Goal: Information Seeking & Learning: Learn about a topic

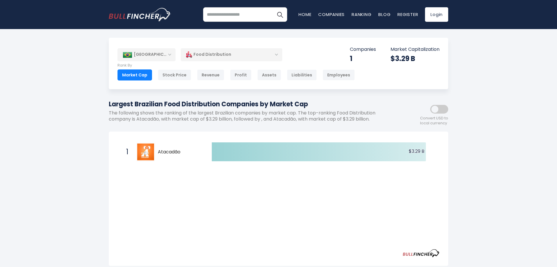
click at [240, 57] on div "Food Distribution" at bounding box center [232, 54] width 102 height 13
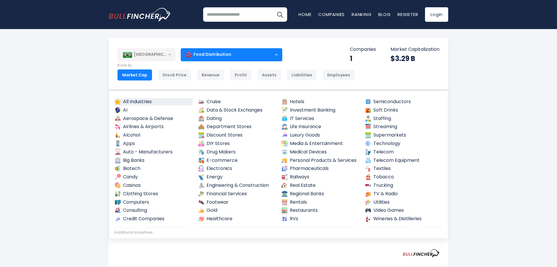
click at [145, 103] on link "All Industries" at bounding box center [153, 101] width 78 height 7
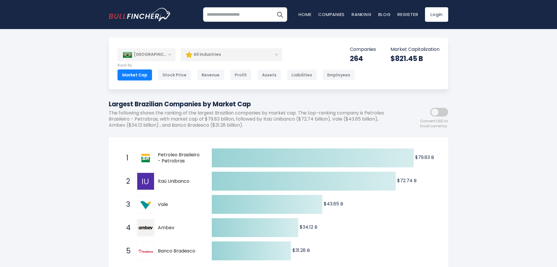
click at [206, 58] on div "All Industries" at bounding box center [232, 54] width 102 height 13
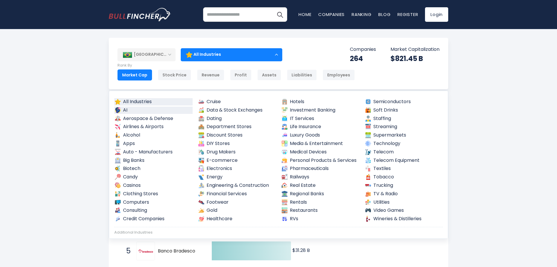
click at [153, 110] on link "AI" at bounding box center [153, 109] width 78 height 7
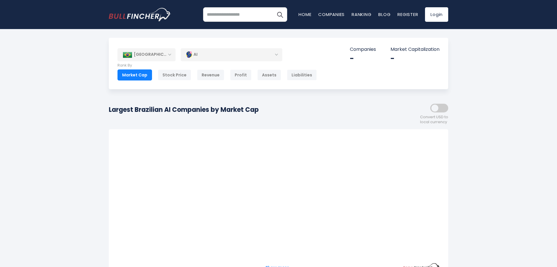
click at [237, 56] on div "AI" at bounding box center [232, 54] width 102 height 13
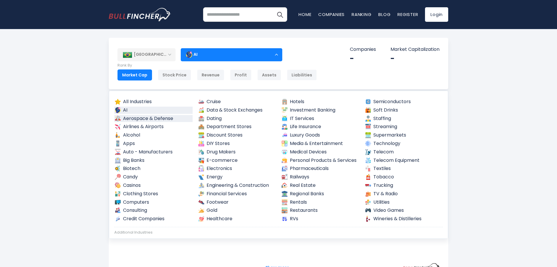
click at [164, 119] on link "Aerospace & Defense" at bounding box center [153, 118] width 78 height 7
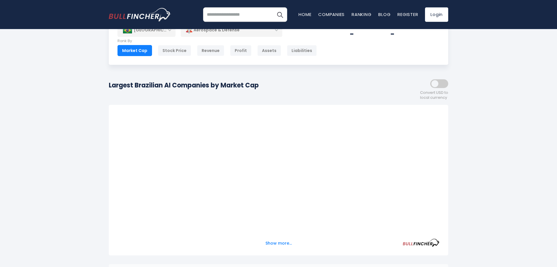
scroll to position [2, 0]
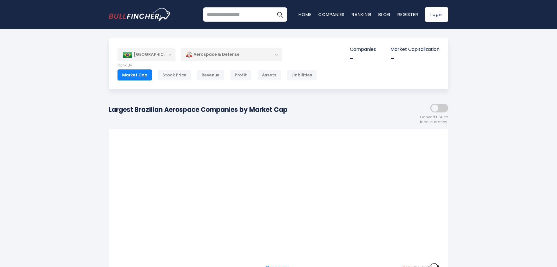
click at [254, 52] on div "Aerospace & Defense" at bounding box center [232, 54] width 102 height 13
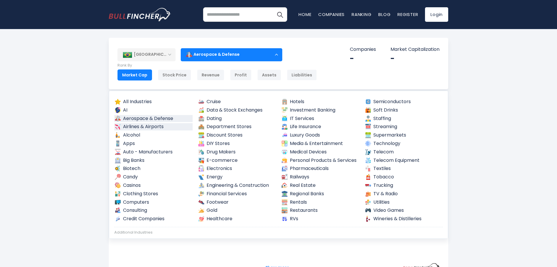
click at [142, 127] on link "Airlines & Airports" at bounding box center [153, 126] width 78 height 7
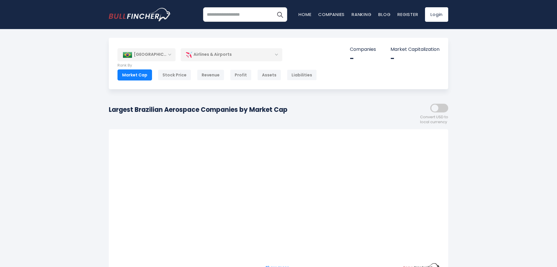
click at [252, 50] on div "Airlines & Airports" at bounding box center [232, 54] width 102 height 13
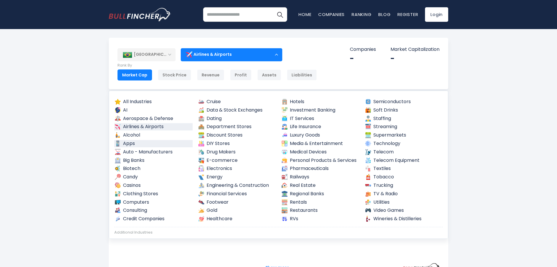
click at [150, 144] on link "Apps" at bounding box center [153, 143] width 78 height 7
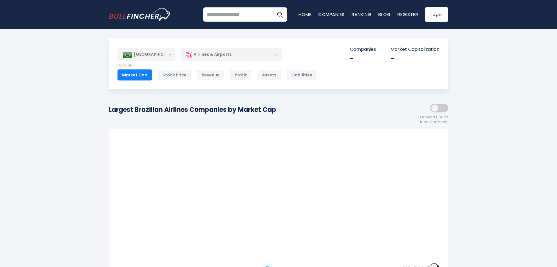
click at [225, 52] on div "Airlines & Airports" at bounding box center [232, 54] width 102 height 13
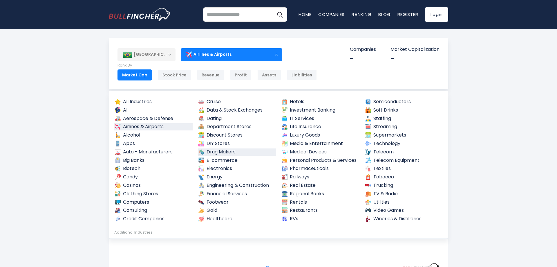
click at [239, 152] on link "Drug Makers" at bounding box center [237, 151] width 78 height 7
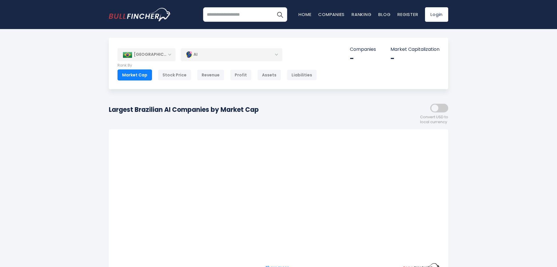
scroll to position [2, 0]
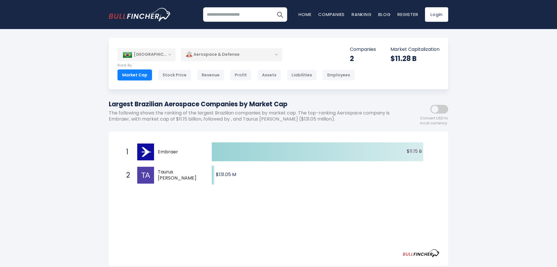
click at [209, 55] on div "Aerospace & Defense" at bounding box center [232, 54] width 102 height 13
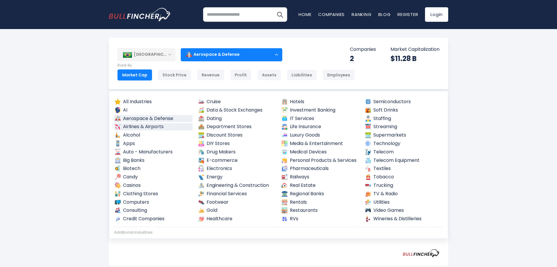
click at [142, 126] on link "Airlines & Airports" at bounding box center [153, 126] width 78 height 7
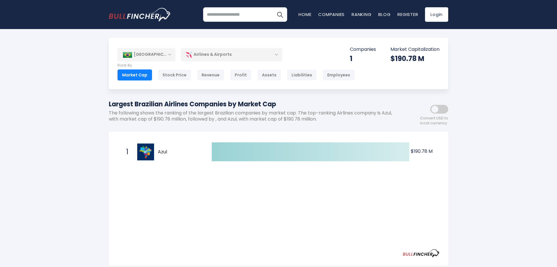
click at [217, 57] on div "Airlines & Airports" at bounding box center [232, 54] width 102 height 13
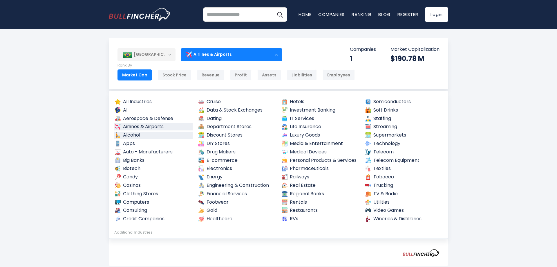
click at [132, 134] on link "Alcohol" at bounding box center [153, 134] width 78 height 7
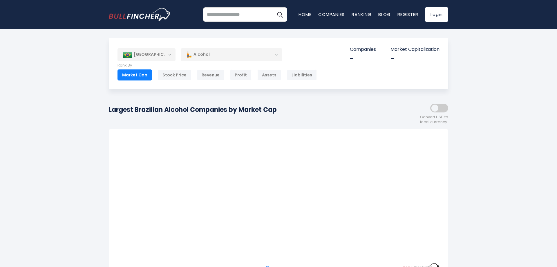
click at [221, 59] on div "Alcohol" at bounding box center [232, 54] width 102 height 13
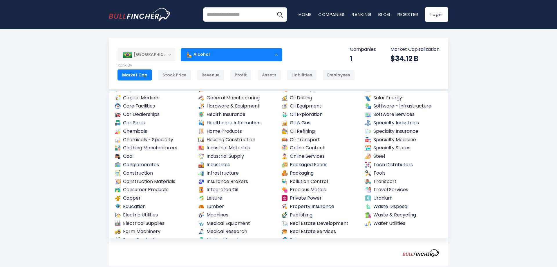
scroll to position [206, 0]
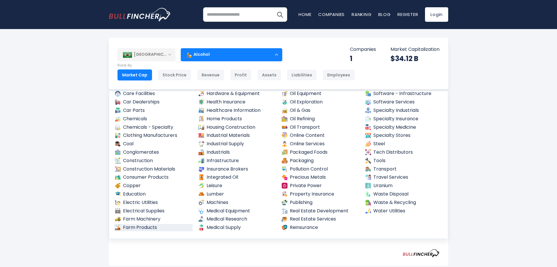
click at [153, 226] on link "Farm Products" at bounding box center [153, 227] width 78 height 7
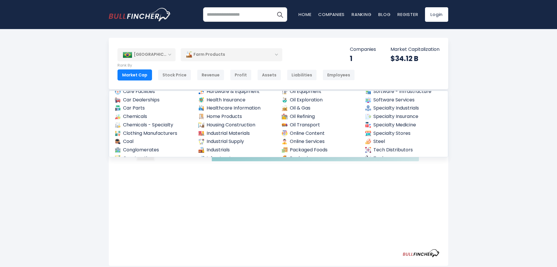
scroll to position [203, 0]
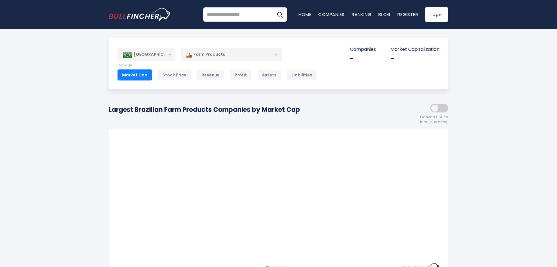
click at [155, 57] on div "[GEOGRAPHIC_DATA]" at bounding box center [146, 54] width 58 height 13
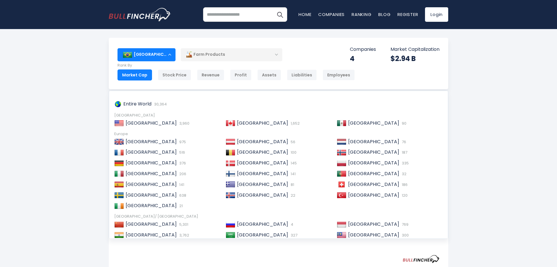
click at [77, 88] on div "Brazil Entire World 30,364 North America 3,960" at bounding box center [278, 231] width 557 height 387
click at [169, 50] on div "[GEOGRAPHIC_DATA]" at bounding box center [146, 54] width 58 height 13
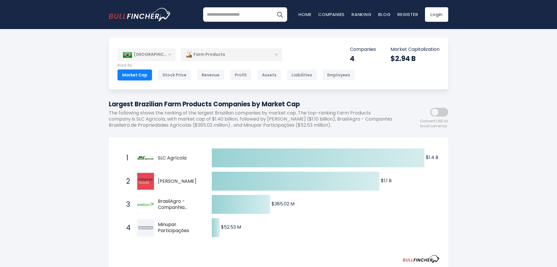
click at [226, 57] on div "Farm Products" at bounding box center [232, 54] width 102 height 13
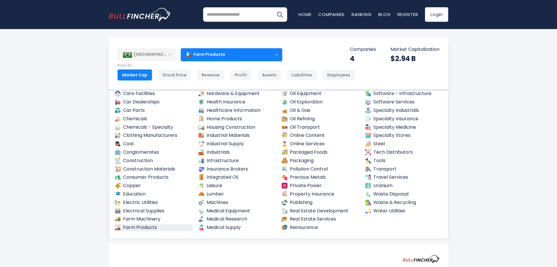
scroll to position [136, 0]
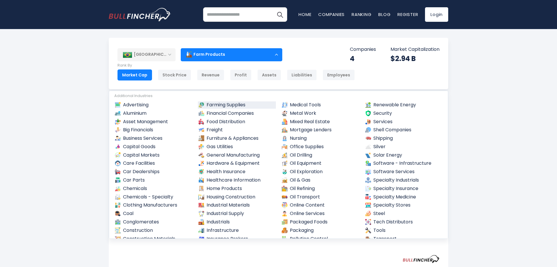
click at [220, 105] on link "Farming Supplies" at bounding box center [237, 104] width 78 height 7
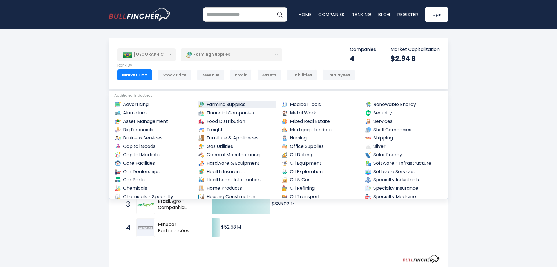
scroll to position [134, 0]
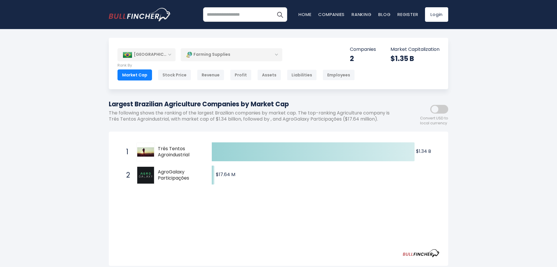
click at [242, 57] on div "Farming Supplies" at bounding box center [232, 54] width 102 height 13
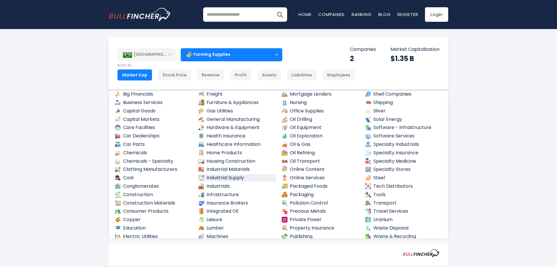
scroll to position [171, 0]
click at [380, 137] on link "Software Services" at bounding box center [404, 136] width 78 height 7
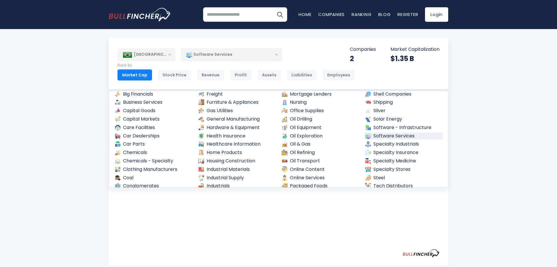
scroll to position [169, 0]
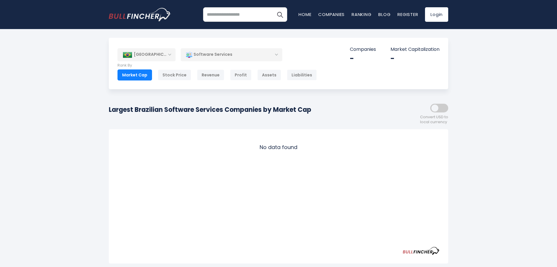
click at [153, 56] on div "[GEOGRAPHIC_DATA]" at bounding box center [146, 54] width 58 height 13
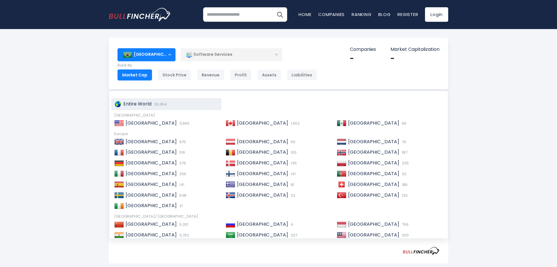
click at [135, 104] on span "Entire World" at bounding box center [137, 103] width 28 height 7
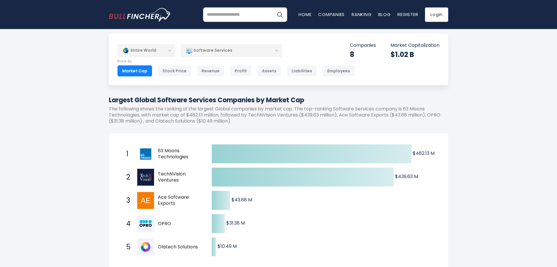
scroll to position [30, 0]
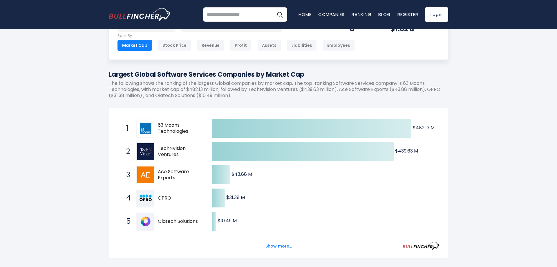
drag, startPoint x: 189, startPoint y: 131, endPoint x: 160, endPoint y: 127, distance: 29.0
click at [160, 127] on span "63 Moons Technologies" at bounding box center [180, 128] width 44 height 12
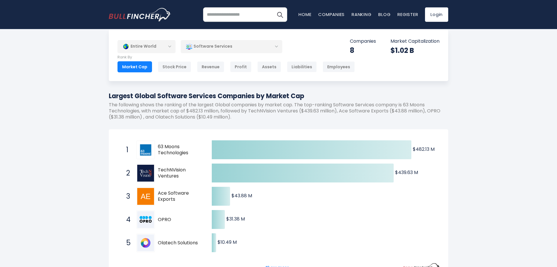
scroll to position [0, 0]
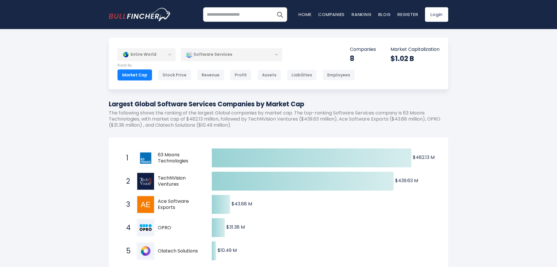
click at [265, 50] on div "Software Services" at bounding box center [232, 54] width 102 height 13
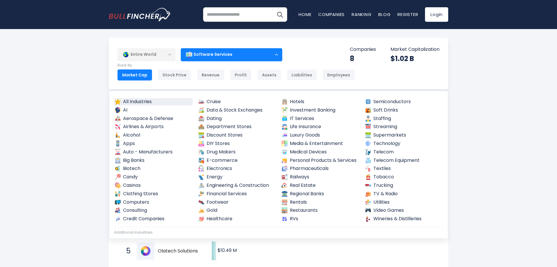
click at [147, 102] on link "All Industries" at bounding box center [153, 101] width 78 height 7
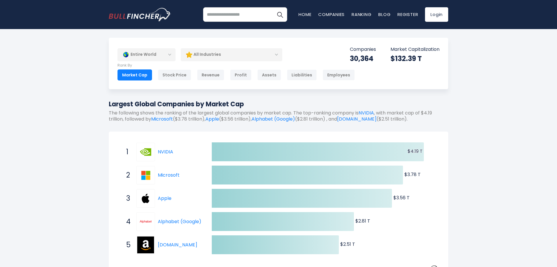
click at [200, 52] on div "All Industries" at bounding box center [232, 54] width 102 height 13
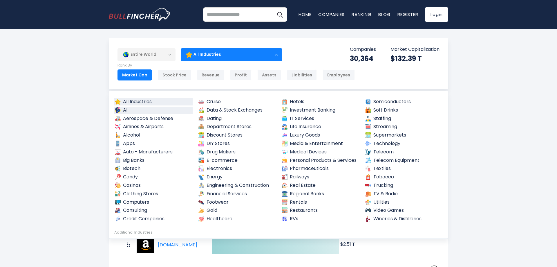
click at [158, 113] on link "AI" at bounding box center [153, 109] width 78 height 7
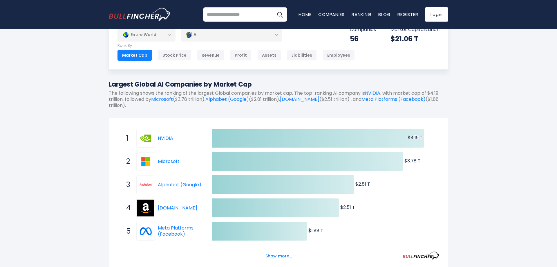
scroll to position [30, 0]
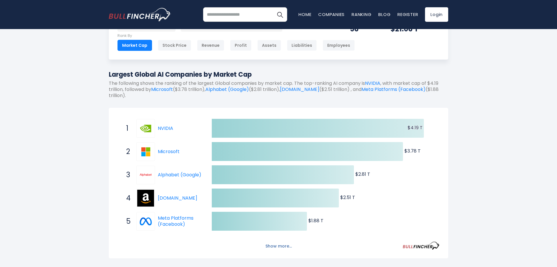
click at [282, 247] on button "Show more..." at bounding box center [278, 246] width 33 height 10
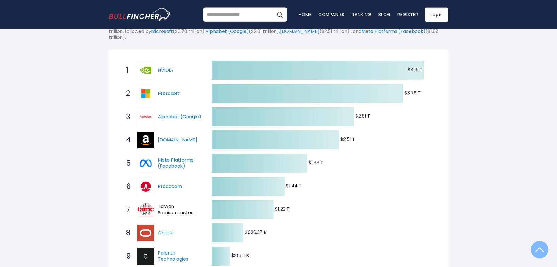
scroll to position [89, 0]
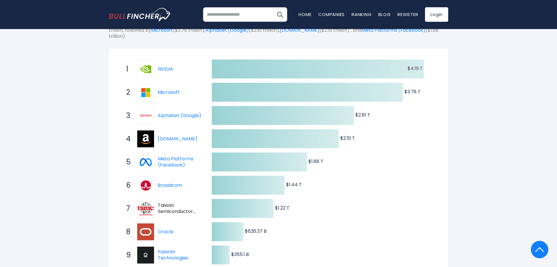
drag, startPoint x: 195, startPoint y: 184, endPoint x: 89, endPoint y: 181, distance: 106.5
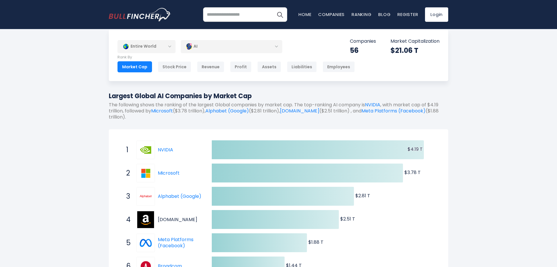
scroll to position [0, 0]
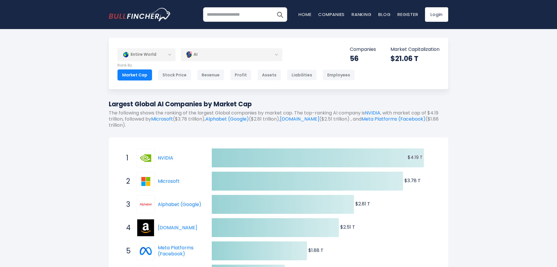
click at [222, 53] on div "AI" at bounding box center [232, 54] width 102 height 13
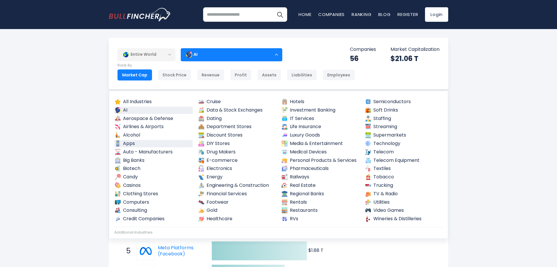
click at [138, 143] on link "Apps" at bounding box center [153, 143] width 78 height 7
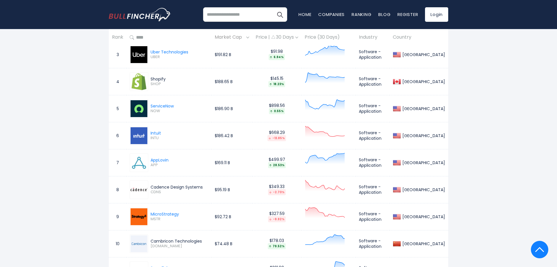
scroll to position [355, 0]
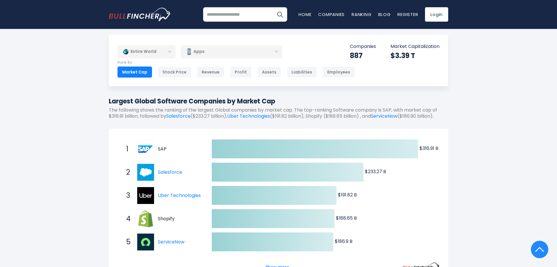
scroll to position [0, 0]
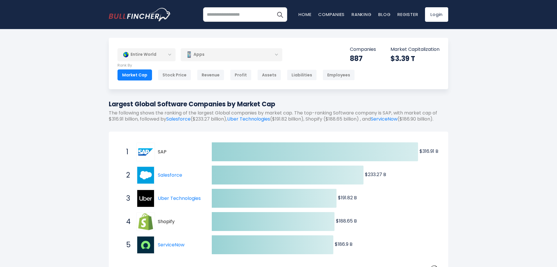
click at [207, 57] on div "Apps" at bounding box center [232, 54] width 102 height 13
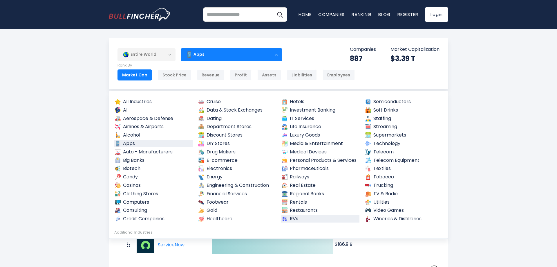
click at [291, 219] on link "RVs" at bounding box center [320, 218] width 78 height 7
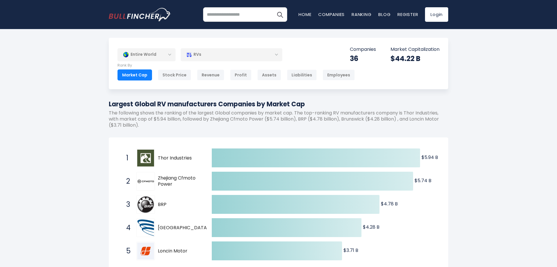
click at [217, 54] on div "RVs" at bounding box center [232, 54] width 102 height 13
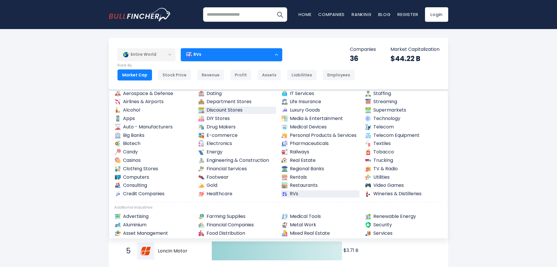
scroll to position [35, 0]
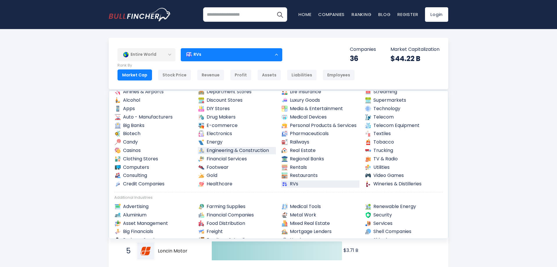
click at [219, 149] on link "Engineering & Construction" at bounding box center [237, 150] width 78 height 7
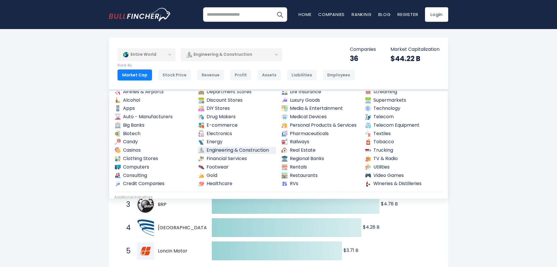
scroll to position [32, 0]
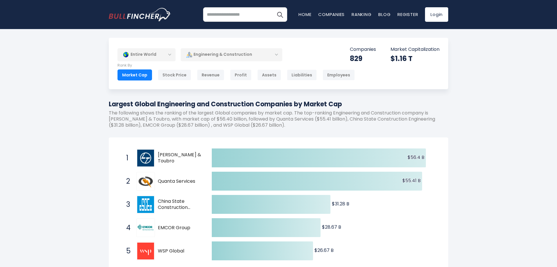
click at [256, 56] on div "Engineering & Construction" at bounding box center [232, 54] width 102 height 13
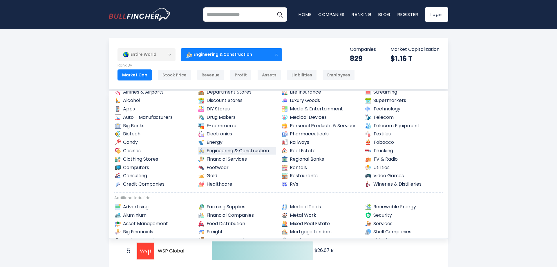
scroll to position [35, 0]
click at [325, 157] on link "Regional Banks" at bounding box center [320, 158] width 78 height 7
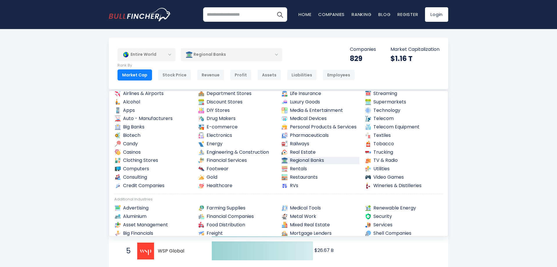
scroll to position [32, 0]
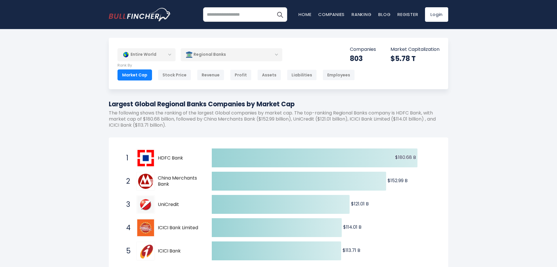
scroll to position [30, 0]
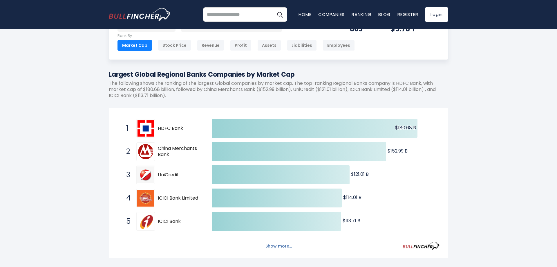
click at [285, 246] on button "Show more..." at bounding box center [278, 246] width 33 height 10
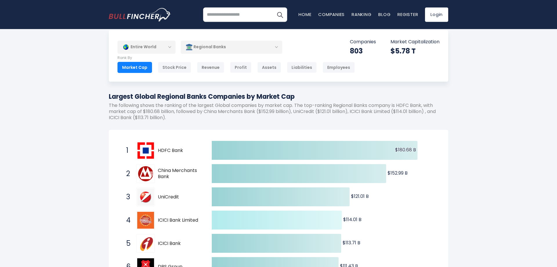
scroll to position [0, 0]
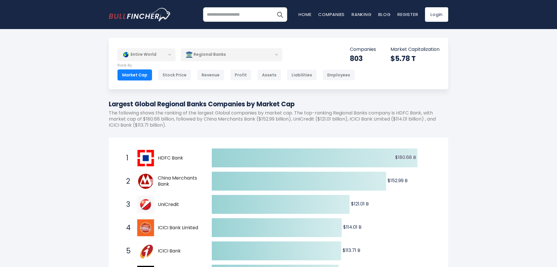
click at [247, 52] on div "Regional Banks" at bounding box center [232, 54] width 102 height 13
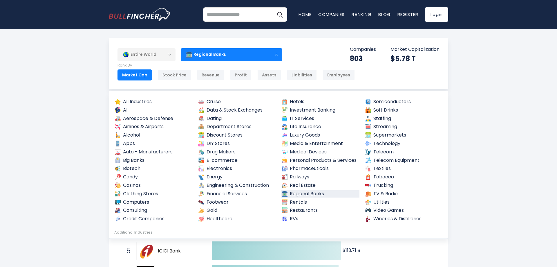
click at [162, 52] on div "Entire World" at bounding box center [146, 54] width 58 height 13
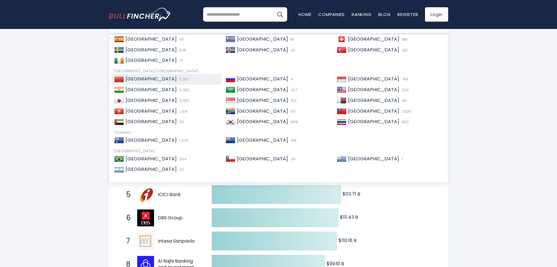
scroll to position [59, 0]
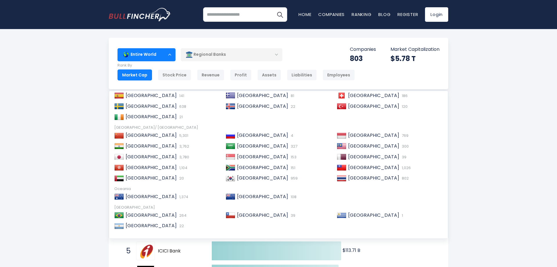
scroll to position [0, 0]
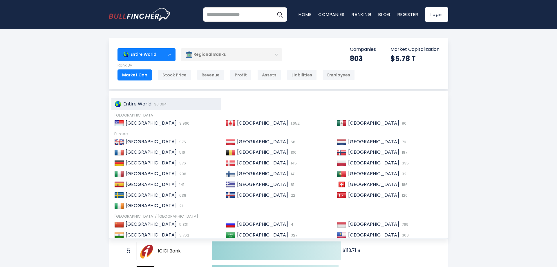
click at [163, 52] on div "Entire World" at bounding box center [146, 54] width 58 height 13
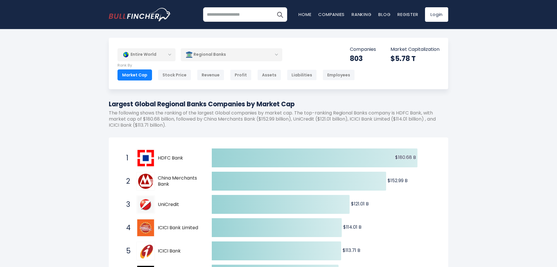
click at [264, 51] on div "Regional Banks" at bounding box center [232, 54] width 102 height 13
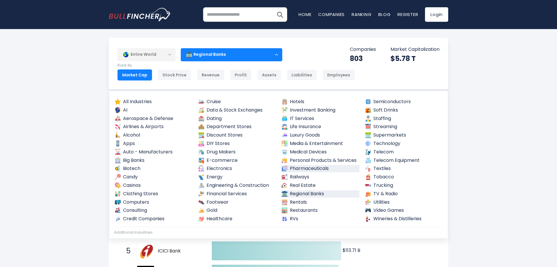
scroll to position [35, 0]
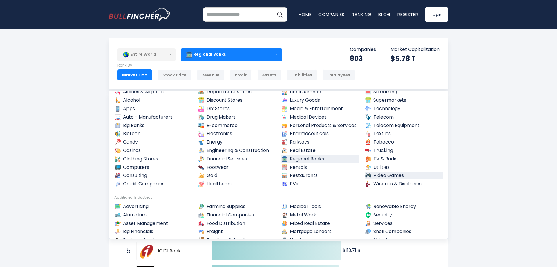
click at [390, 173] on link "Video Games" at bounding box center [404, 175] width 78 height 7
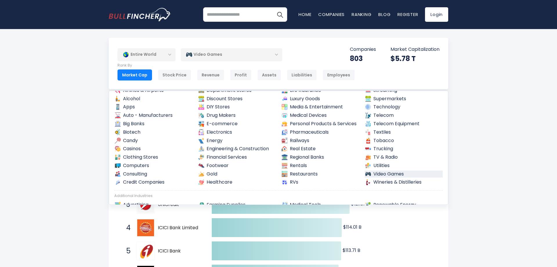
scroll to position [32, 0]
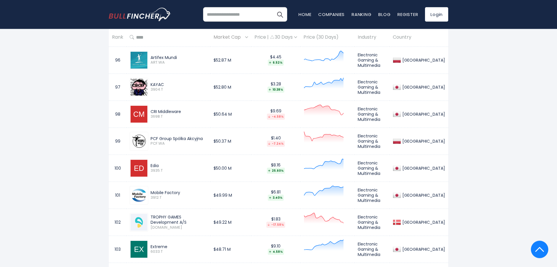
scroll to position [2929, 0]
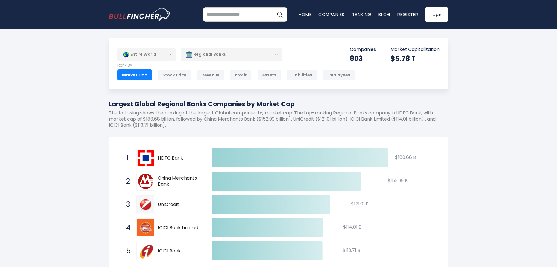
click at [214, 58] on div "Regional Banks" at bounding box center [232, 54] width 102 height 13
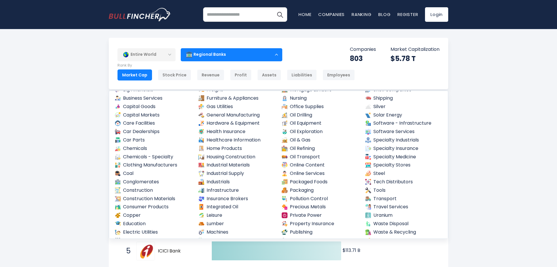
scroll to position [206, 0]
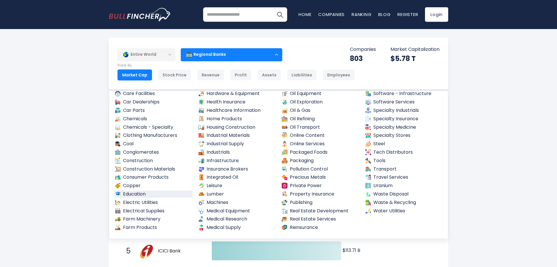
click at [178, 195] on link "Education" at bounding box center [153, 193] width 78 height 7
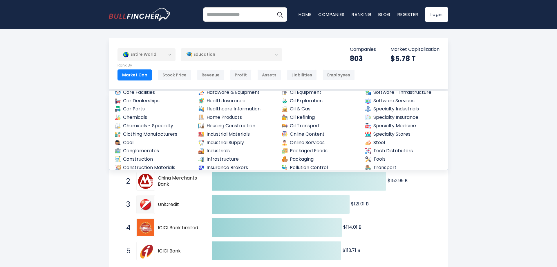
scroll to position [203, 0]
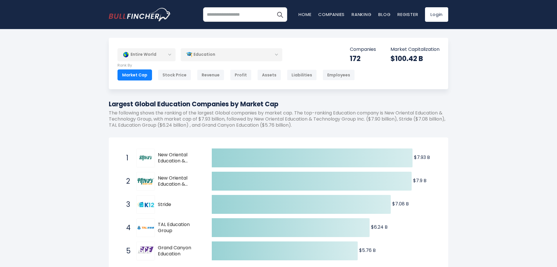
scroll to position [30, 0]
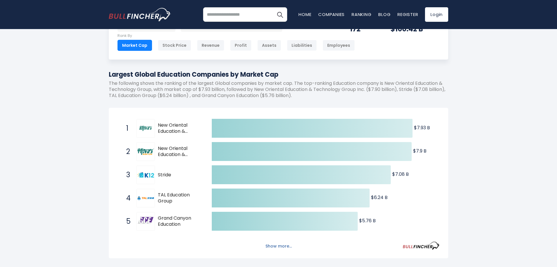
click at [279, 246] on button "Show more..." at bounding box center [278, 246] width 33 height 10
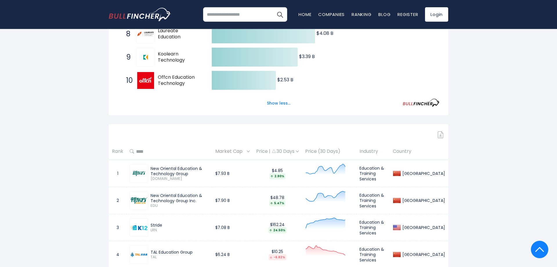
scroll to position [325, 0]
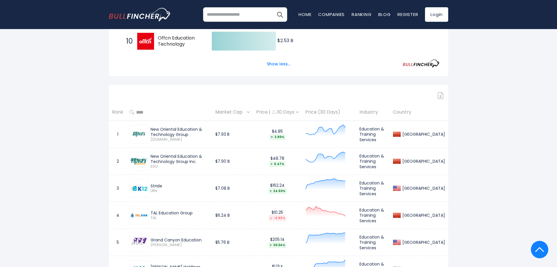
drag, startPoint x: 191, startPoint y: 135, endPoint x: 151, endPoint y: 129, distance: 39.8
click at [151, 129] on div "New Oriental Education & Technology Group" at bounding box center [180, 131] width 58 height 10
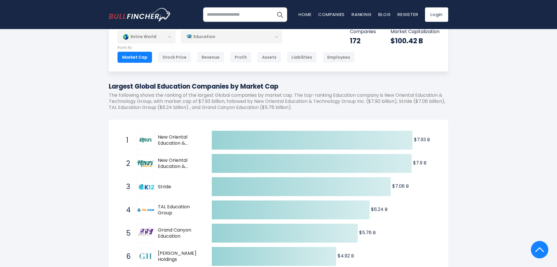
scroll to position [0, 0]
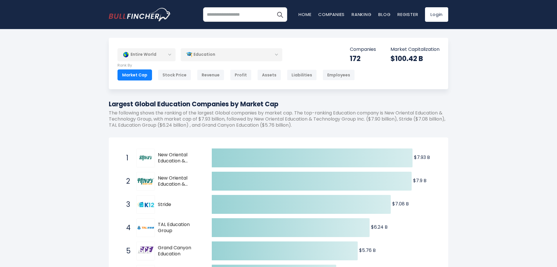
click at [215, 57] on div "Education" at bounding box center [232, 54] width 102 height 13
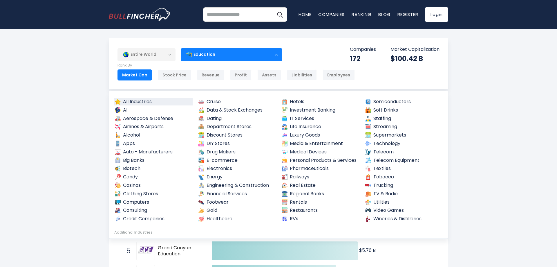
click at [138, 103] on link "All Industries" at bounding box center [153, 101] width 78 height 7
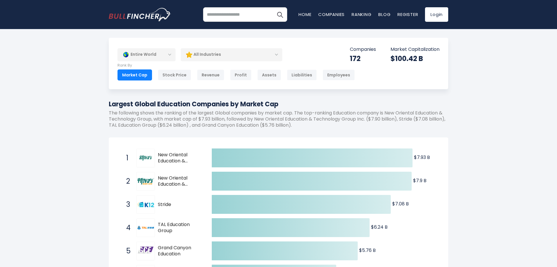
click at [148, 56] on div "Entire World" at bounding box center [146, 54] width 58 height 13
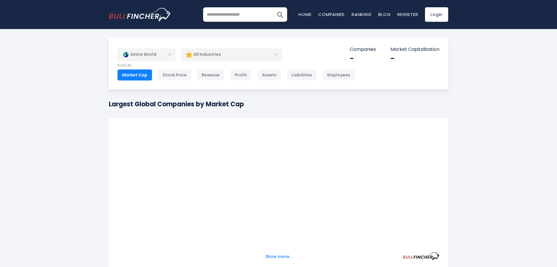
click at [149, 57] on div "Entire World" at bounding box center [146, 54] width 58 height 13
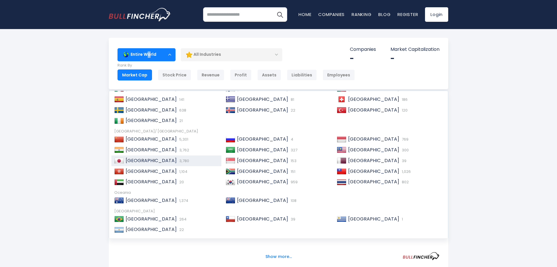
scroll to position [89, 0]
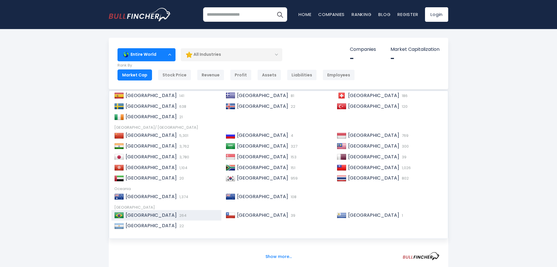
click at [139, 211] on div "Brazil 264" at bounding box center [166, 215] width 110 height 11
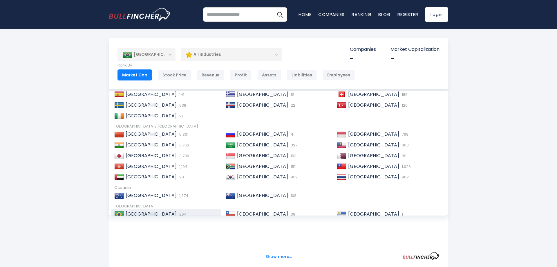
scroll to position [86, 0]
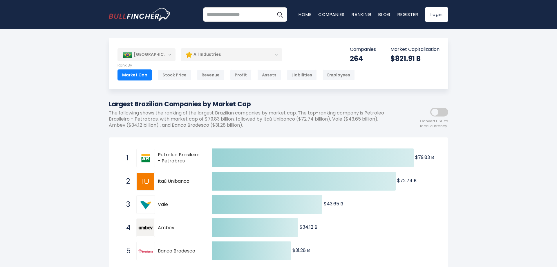
click at [229, 57] on div "All Industries" at bounding box center [232, 54] width 102 height 13
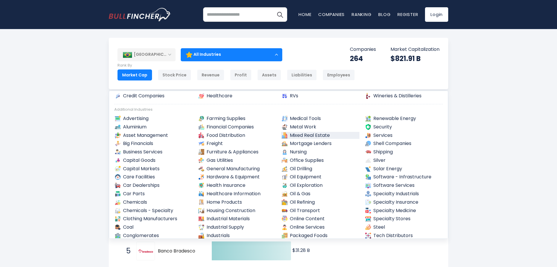
scroll to position [174, 0]
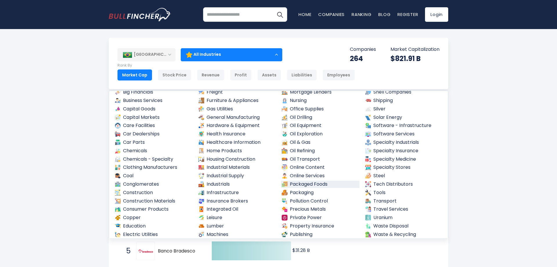
click at [330, 185] on link "Packaged Foods" at bounding box center [320, 183] width 78 height 7
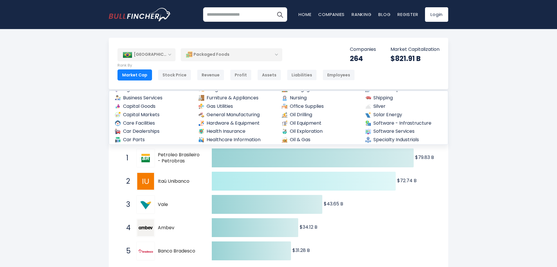
scroll to position [171, 0]
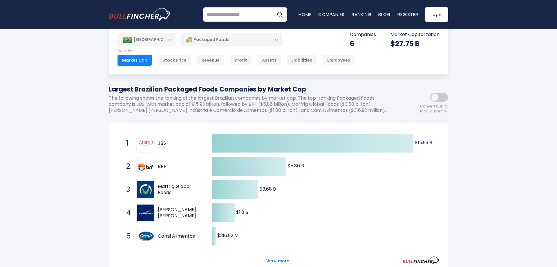
scroll to position [30, 0]
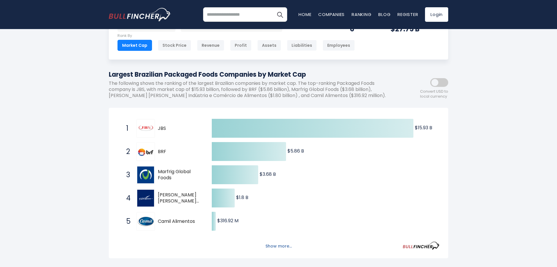
click at [282, 250] on button "Show more..." at bounding box center [278, 246] width 33 height 10
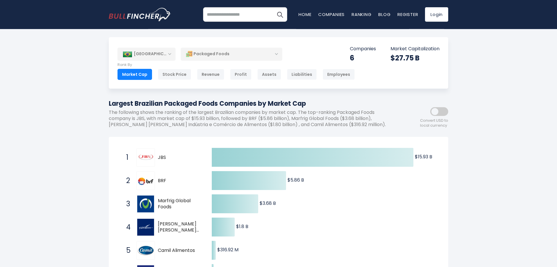
scroll to position [0, 0]
click at [157, 58] on div "[GEOGRAPHIC_DATA]" at bounding box center [146, 54] width 58 height 13
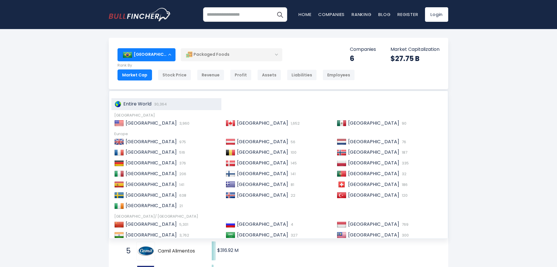
click at [155, 102] on div "Entire World 30,364" at bounding box center [169, 104] width 95 height 6
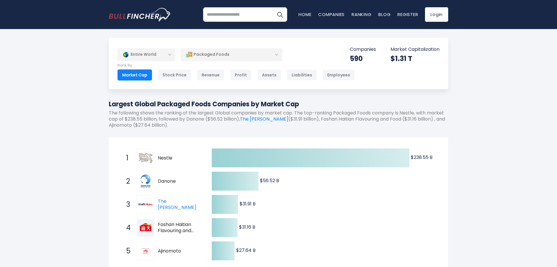
click at [89, 102] on div "Entire World Entire World 30,364 [GEOGRAPHIC_DATA]" at bounding box center [278, 239] width 557 height 403
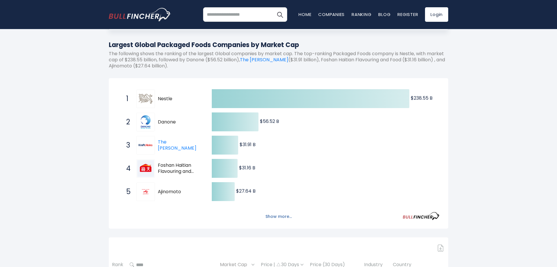
click at [273, 215] on button "Show more..." at bounding box center [278, 216] width 33 height 10
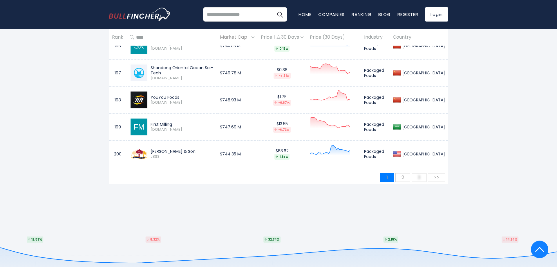
scroll to position [5680, 0]
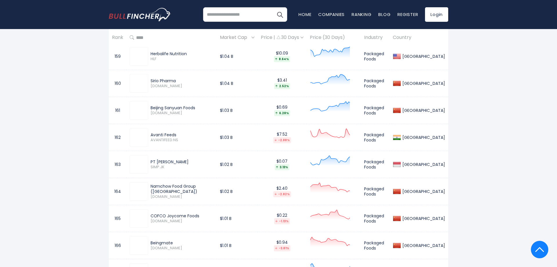
drag, startPoint x: 500, startPoint y: 146, endPoint x: 501, endPoint y: 85, distance: 61.2
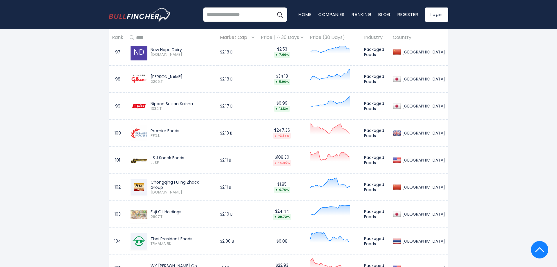
drag, startPoint x: 501, startPoint y: 85, endPoint x: 496, endPoint y: 42, distance: 43.0
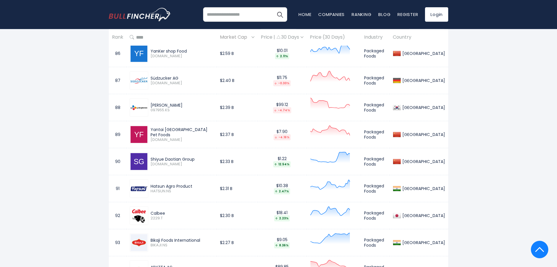
scroll to position [2595, 0]
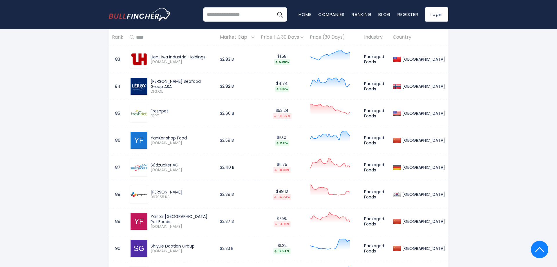
drag, startPoint x: 485, startPoint y: 87, endPoint x: 480, endPoint y: 41, distance: 46.6
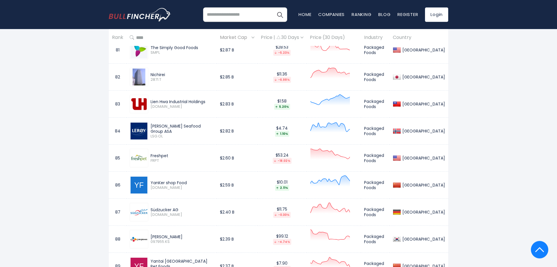
drag, startPoint x: 501, startPoint y: 117, endPoint x: 494, endPoint y: 76, distance: 41.4
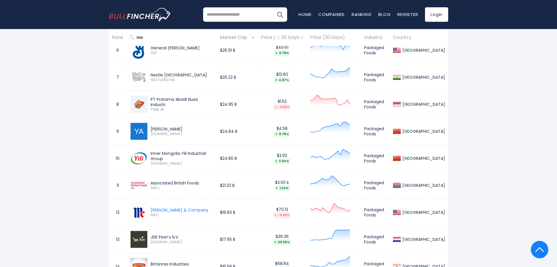
drag, startPoint x: 491, startPoint y: 76, endPoint x: 482, endPoint y: 36, distance: 41.3
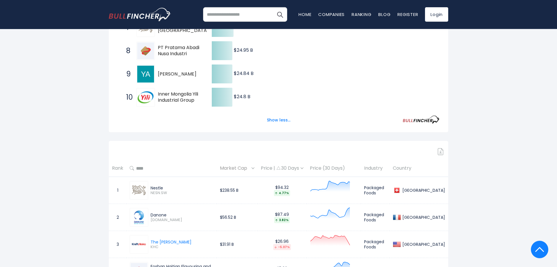
drag, startPoint x: 482, startPoint y: 36, endPoint x: 476, endPoint y: 15, distance: 21.9
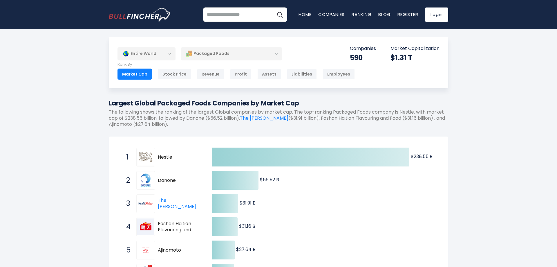
scroll to position [0, 0]
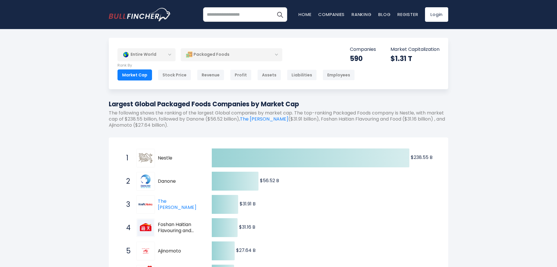
click at [266, 51] on div "Packaged Foods" at bounding box center [232, 54] width 102 height 13
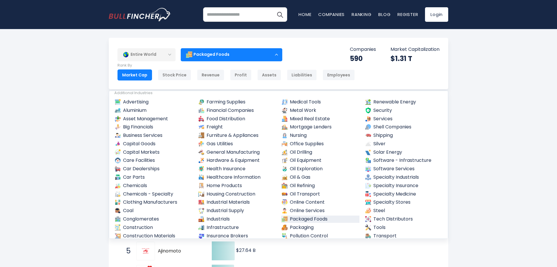
scroll to position [174, 0]
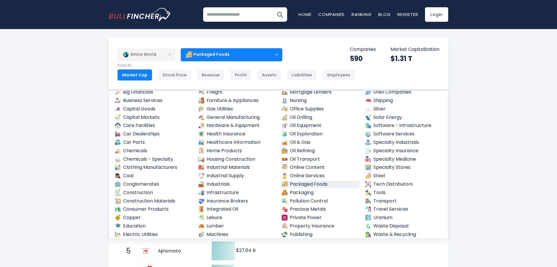
click at [147, 60] on div "Entire World" at bounding box center [146, 54] width 58 height 13
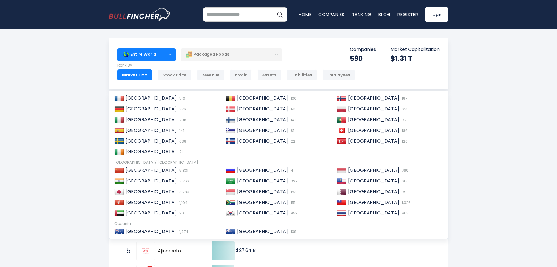
scroll to position [89, 0]
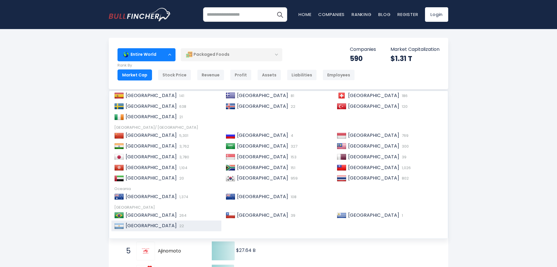
click at [178, 226] on span "22" at bounding box center [181, 226] width 6 height 6
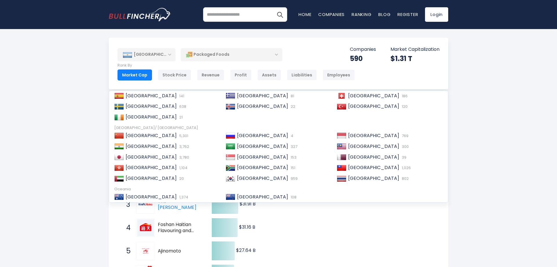
scroll to position [86, 0]
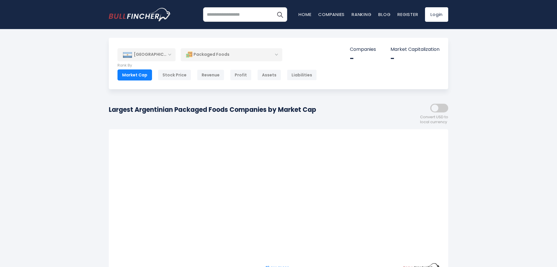
click at [166, 54] on div "[GEOGRAPHIC_DATA]" at bounding box center [146, 54] width 58 height 13
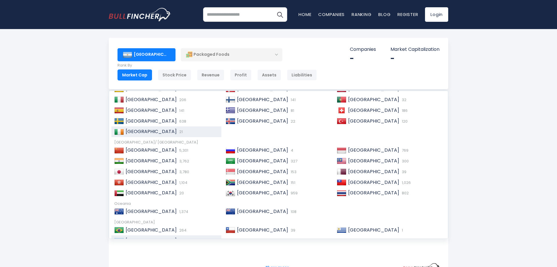
scroll to position [89, 0]
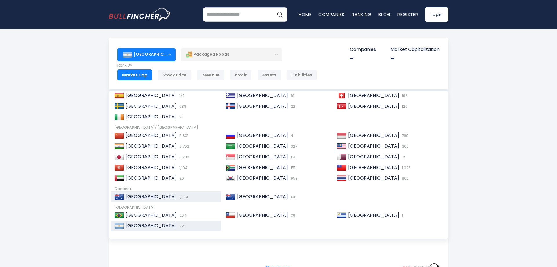
click at [176, 195] on div "Australia 1,374" at bounding box center [171, 196] width 95 height 6
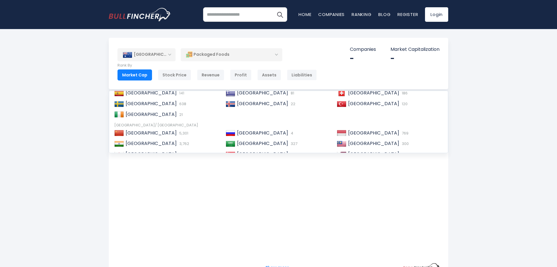
scroll to position [86, 0]
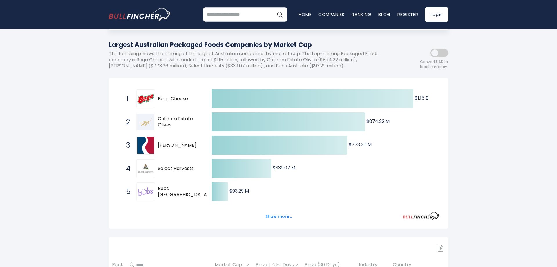
scroll to position [30, 0]
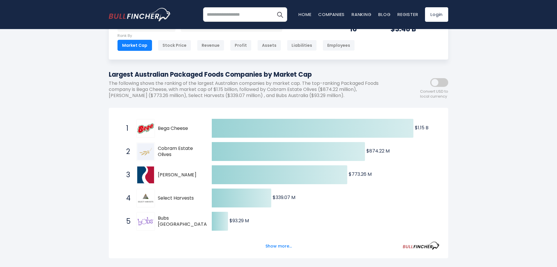
drag, startPoint x: 190, startPoint y: 128, endPoint x: 160, endPoint y: 127, distance: 30.2
click at [160, 127] on span "Bega Cheese" at bounding box center [180, 128] width 44 height 6
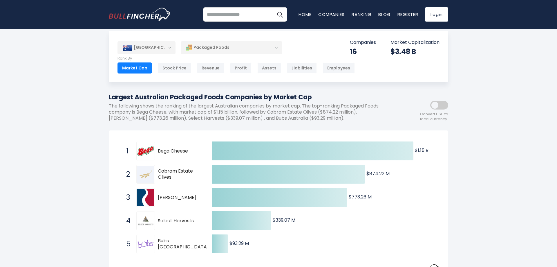
scroll to position [0, 0]
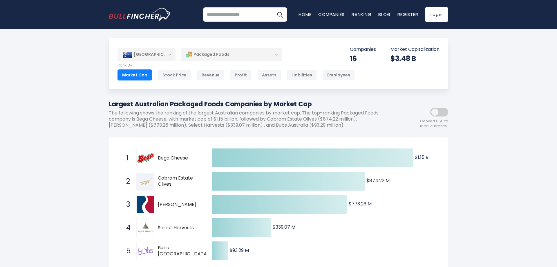
click at [166, 53] on div "[GEOGRAPHIC_DATA]" at bounding box center [146, 54] width 58 height 13
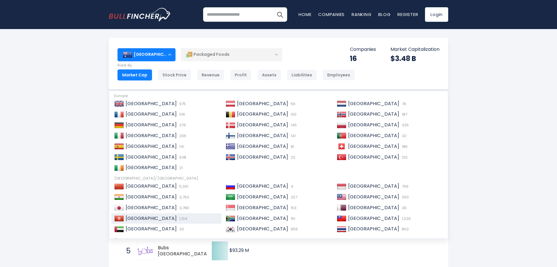
scroll to position [89, 0]
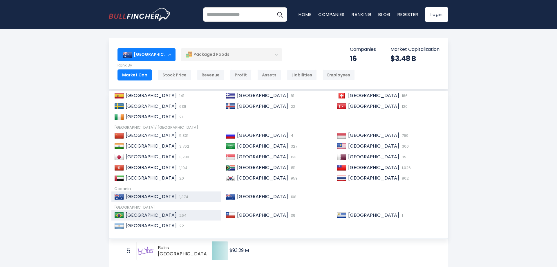
click at [144, 211] on div "Brazil 264" at bounding box center [166, 215] width 110 height 11
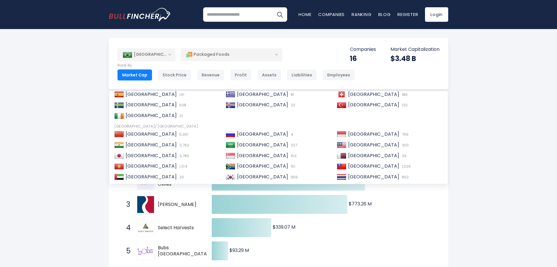
scroll to position [87, 0]
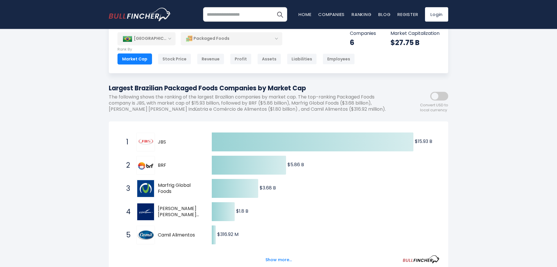
scroll to position [30, 0]
